Goal: Find specific page/section: Find specific page/section

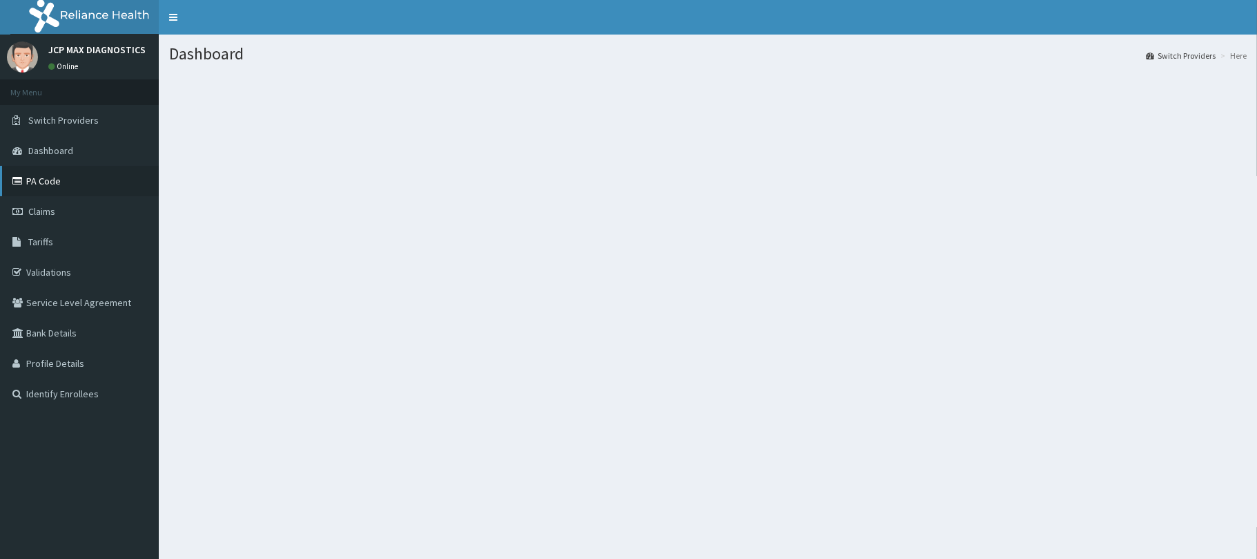
click at [41, 189] on link "PA Code" at bounding box center [79, 181] width 159 height 30
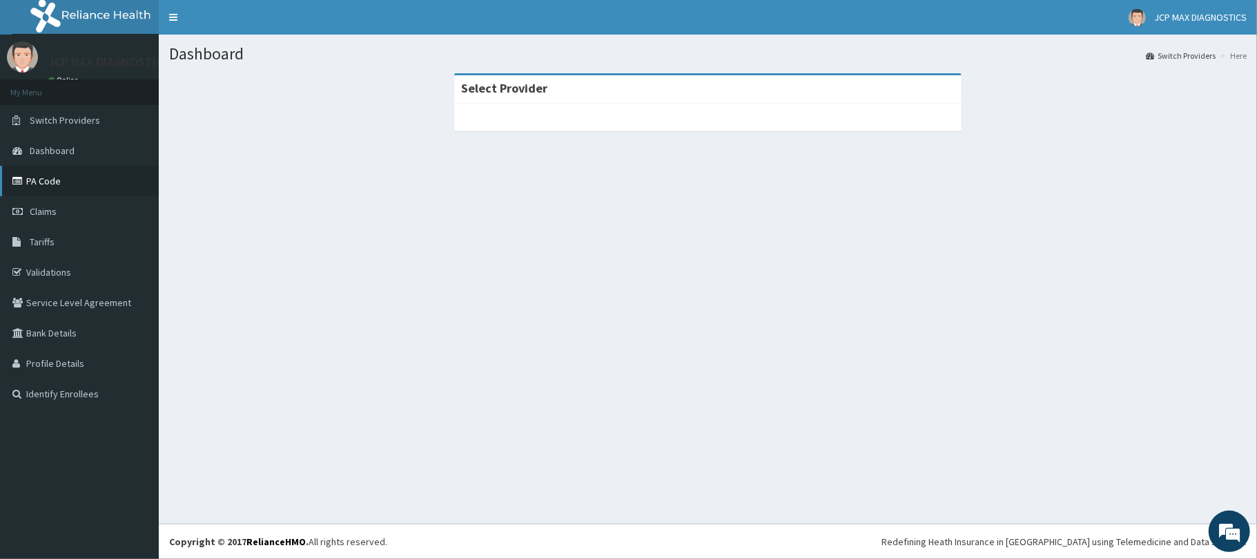
click at [90, 183] on link "PA Code" at bounding box center [79, 181] width 159 height 30
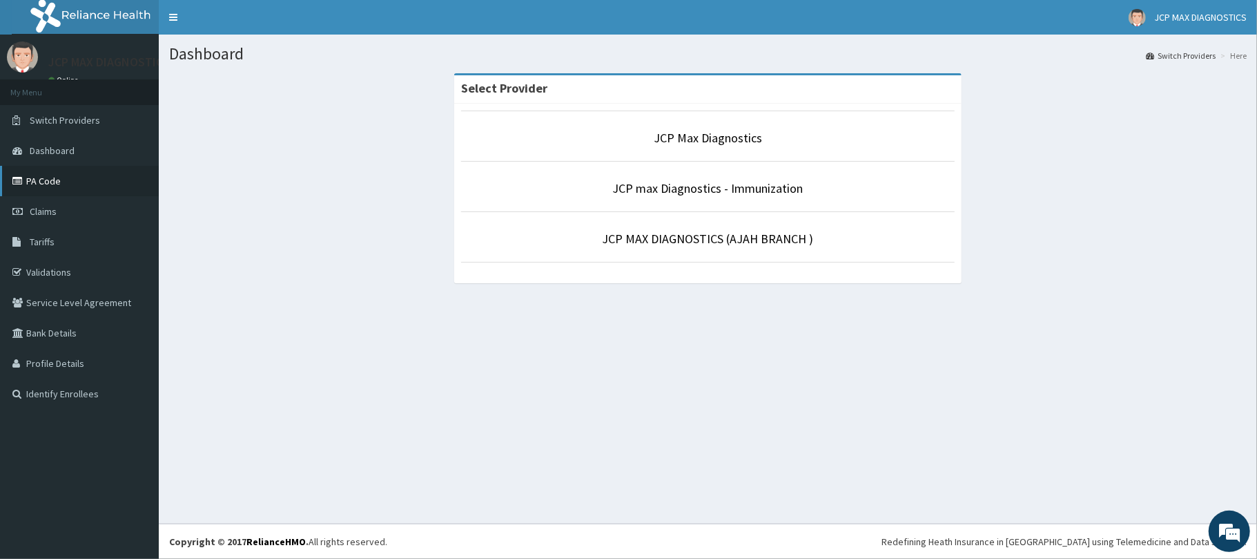
click at [65, 188] on link "PA Code" at bounding box center [79, 181] width 159 height 30
